Goal: Obtain resource: Obtain resource

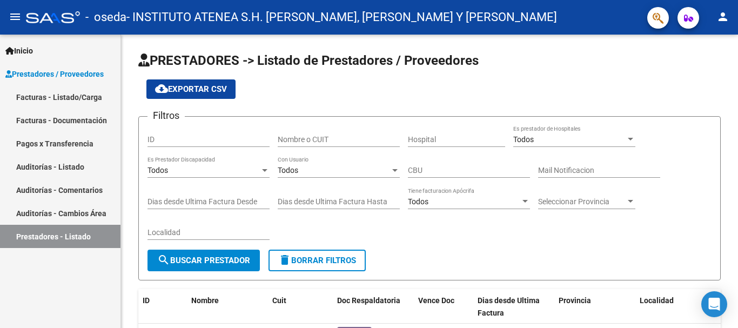
click at [88, 117] on link "Facturas - Documentación" at bounding box center [60, 120] width 121 height 23
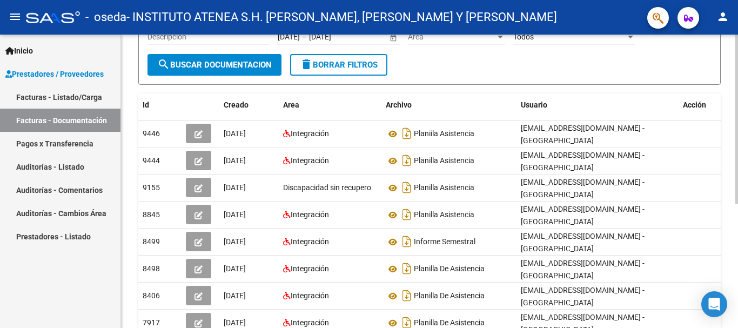
scroll to position [135, 0]
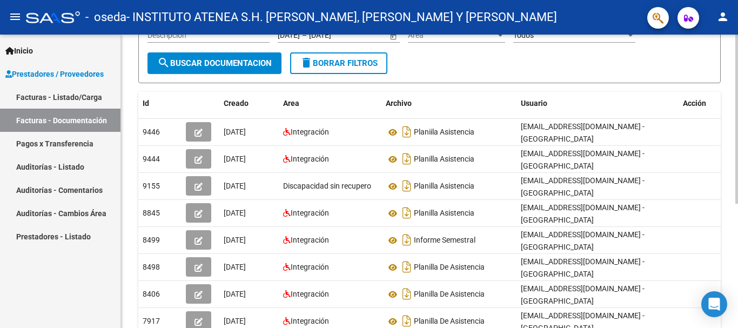
click at [738, 273] on div at bounding box center [737, 200] width 3 height 169
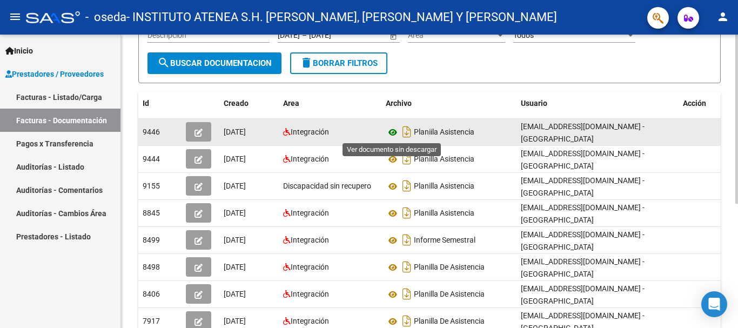
click at [391, 130] on icon at bounding box center [393, 132] width 14 height 13
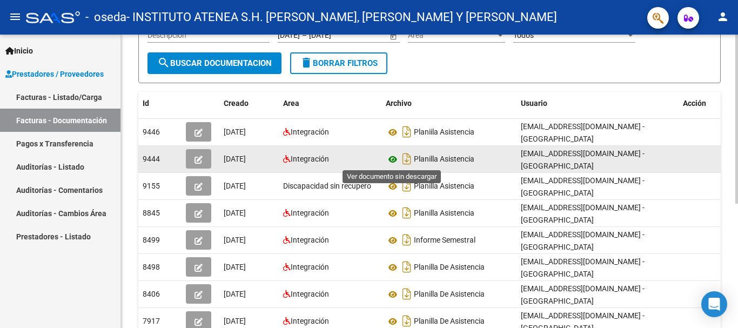
click at [393, 158] on icon at bounding box center [393, 159] width 14 height 13
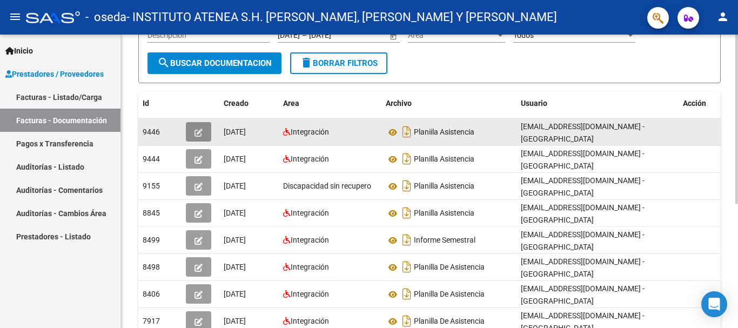
click at [199, 131] on icon "button" at bounding box center [199, 133] width 8 height 8
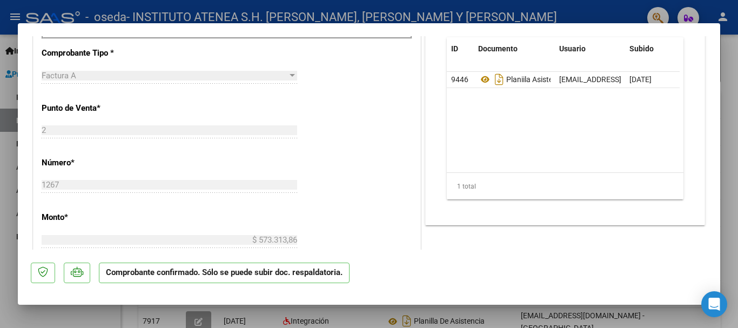
scroll to position [312, 0]
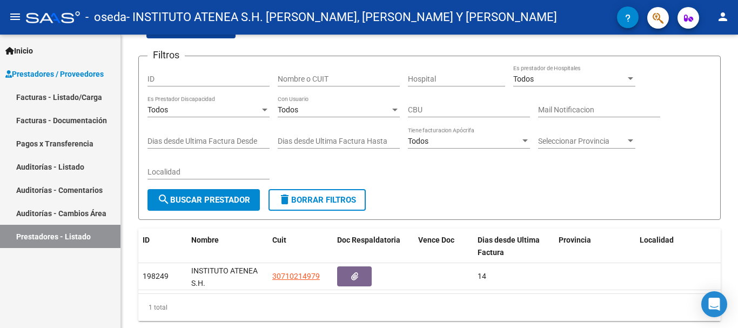
scroll to position [97, 0]
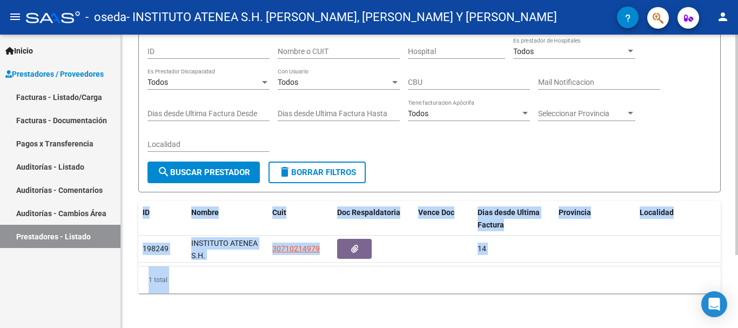
drag, startPoint x: 738, startPoint y: 121, endPoint x: 453, endPoint y: 78, distance: 287.4
click at [734, 66] on div "PRESTADORES -> Listado de Prestadores / Proveedores cloud_download Exportar CSV…" at bounding box center [429, 137] width 617 height 382
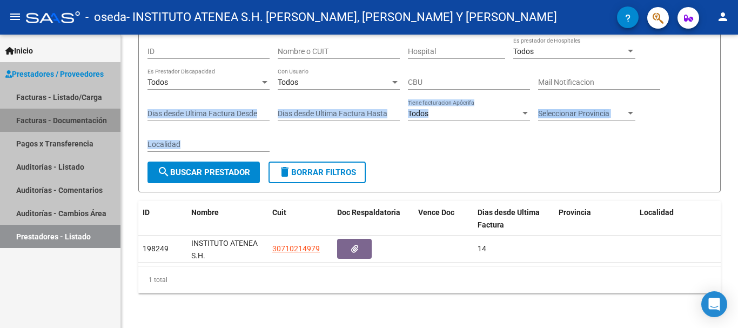
click at [50, 117] on link "Facturas - Documentación" at bounding box center [60, 120] width 121 height 23
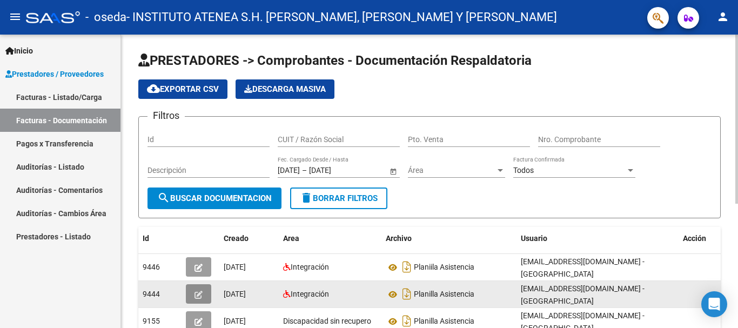
click at [199, 292] on icon "button" at bounding box center [199, 295] width 8 height 8
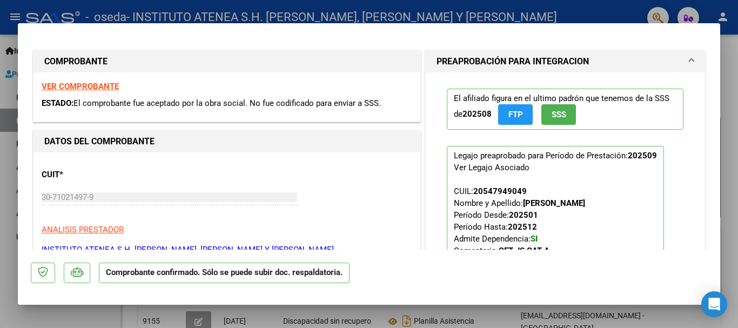
click at [93, 83] on strong "VER COMPROBANTE" at bounding box center [80, 87] width 77 height 10
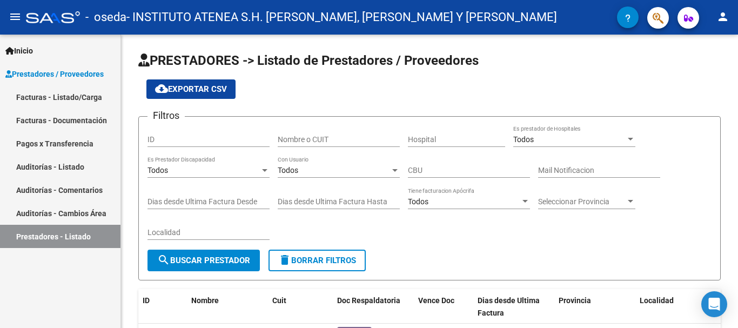
click at [70, 119] on link "Facturas - Documentación" at bounding box center [60, 120] width 121 height 23
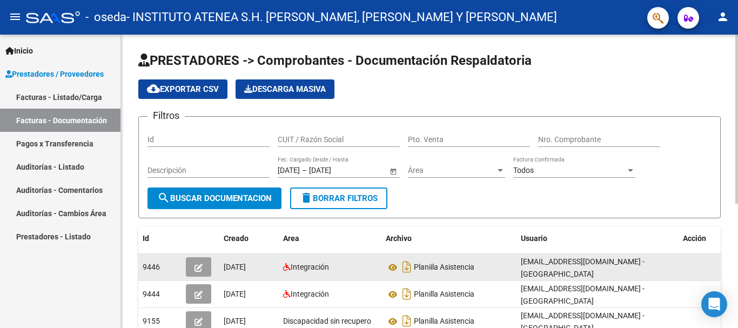
click at [199, 266] on icon "button" at bounding box center [199, 268] width 8 height 8
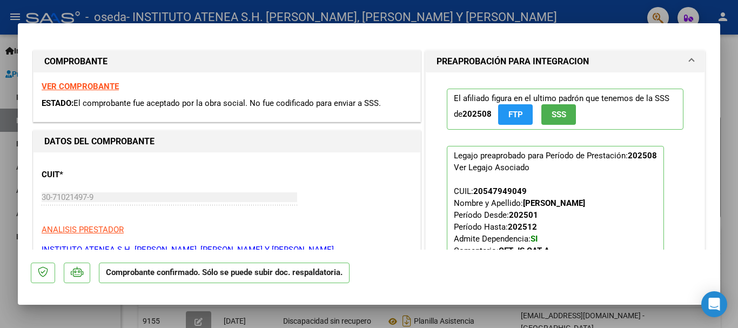
click at [89, 84] on strong "VER COMPROBANTE" at bounding box center [80, 87] width 77 height 10
